Goal: Task Accomplishment & Management: Use online tool/utility

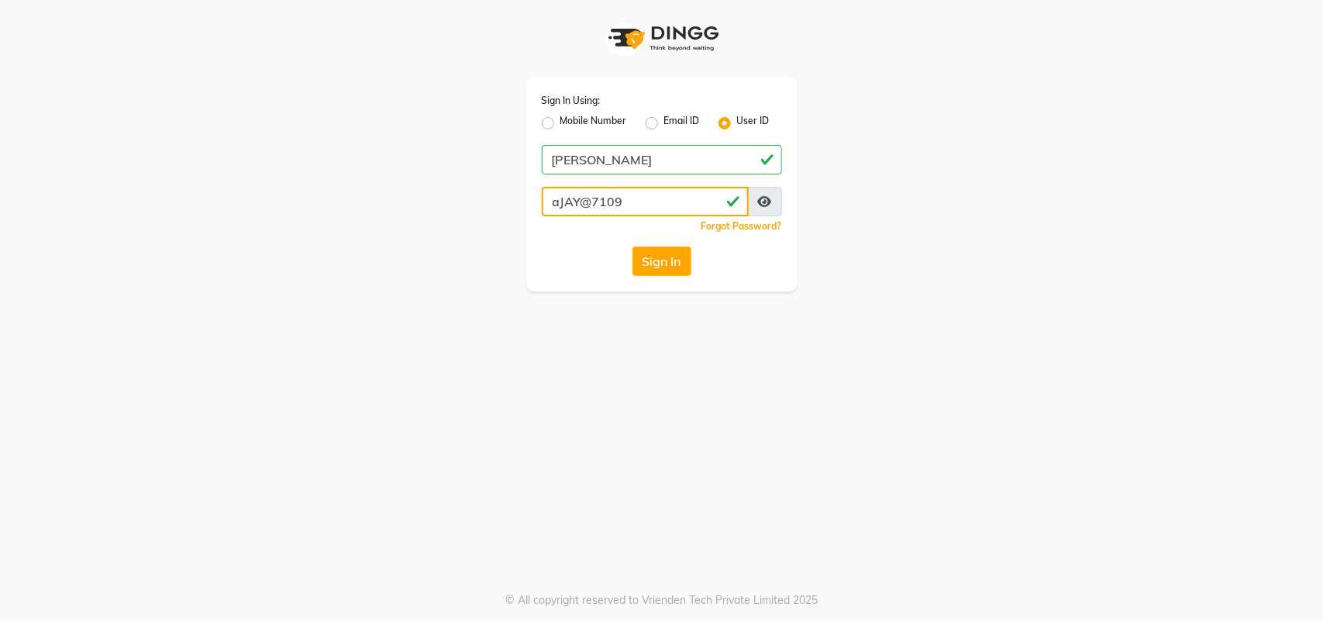
click at [580, 202] on input "aJAY@7109" at bounding box center [645, 201] width 207 height 29
drag, startPoint x: 580, startPoint y: 202, endPoint x: 570, endPoint y: 210, distance: 12.7
click at [579, 203] on input "aJAY@7109" at bounding box center [645, 201] width 207 height 29
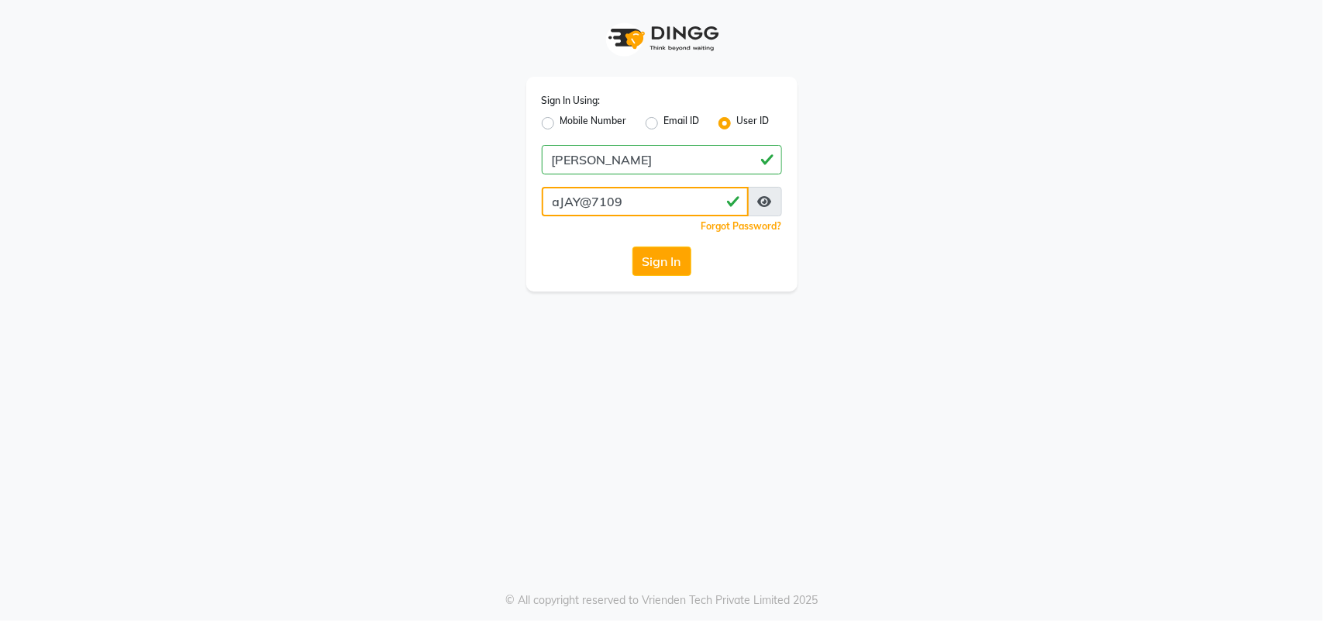
click at [576, 206] on input "aJAY@7109" at bounding box center [645, 201] width 207 height 29
click at [571, 208] on input "aJAY@7109" at bounding box center [645, 201] width 207 height 29
type input "tEJAS@7109"
click at [679, 264] on button "Sign In" at bounding box center [661, 260] width 59 height 29
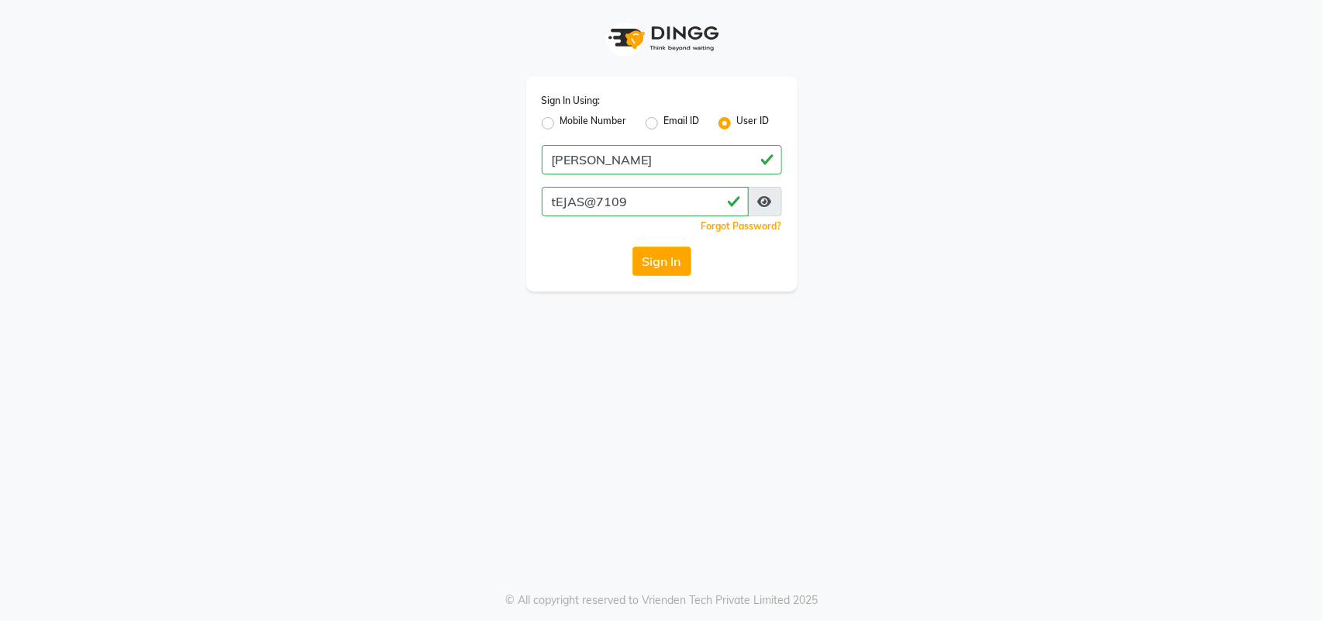
click at [679, 264] on div "Sign In" at bounding box center [662, 260] width 240 height 29
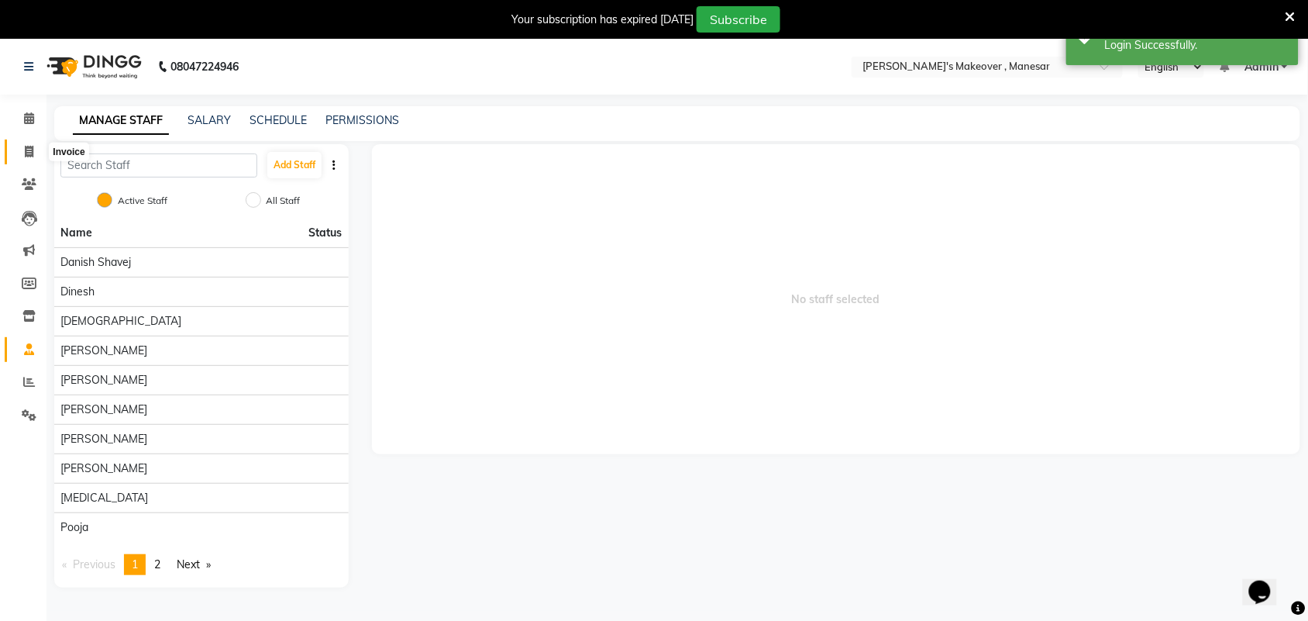
click at [26, 156] on icon at bounding box center [29, 152] width 9 height 12
select select "service"
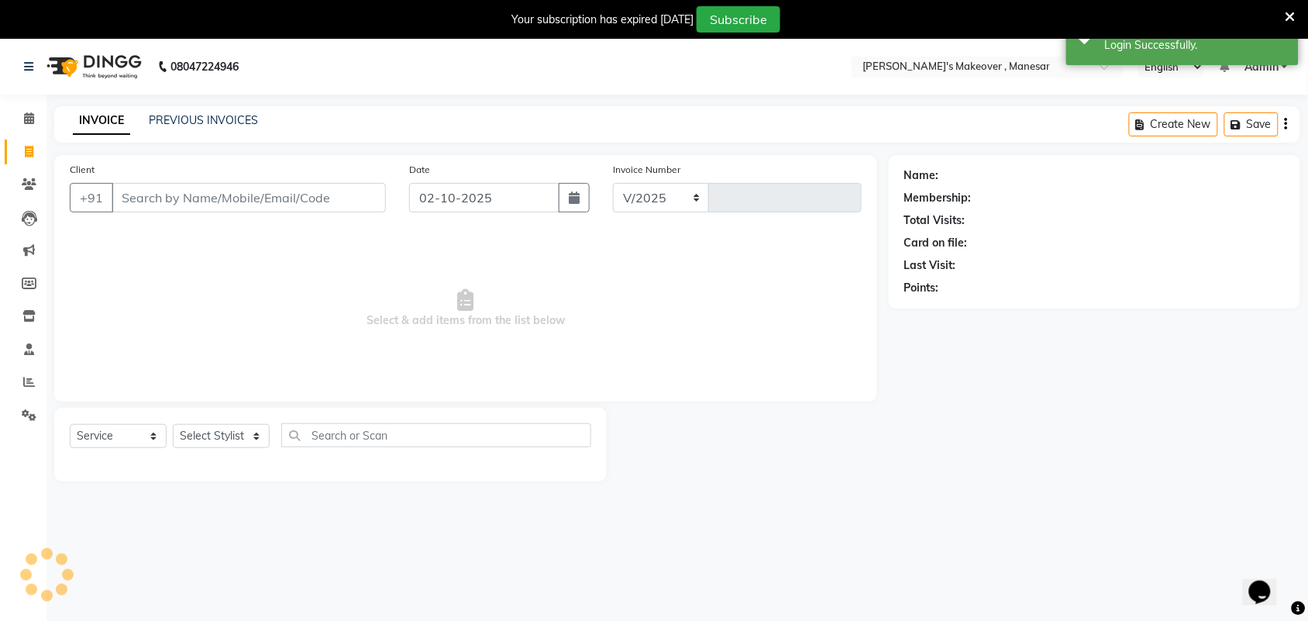
select select "820"
type input "4680"
